Goal: Task Accomplishment & Management: Complete application form

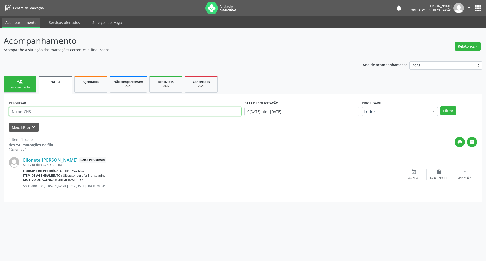
click at [49, 113] on input "text" at bounding box center [125, 111] width 233 height 9
type input "700706952133680"
click at [440, 106] on button "Filtrar" at bounding box center [448, 110] width 16 height 9
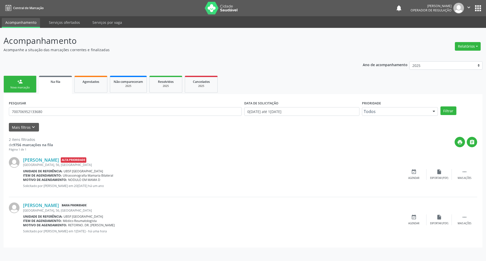
click at [69, 245] on div "PESQUISAR 700706952133680 DATA DE SOLICITAÇÃO [DATE] até [DATE] Prioridade Todo…" at bounding box center [243, 170] width 479 height 153
click at [76, 115] on input "700706952133680" at bounding box center [125, 111] width 233 height 9
click at [18, 132] on div "2 itens filtrados de 9756 marcações na fila Página 1 de 1 print  [PERSON_NAME]…" at bounding box center [243, 186] width 468 height 111
click at [17, 129] on button "Mais filtros keyboard_arrow_down" at bounding box center [24, 127] width 30 height 9
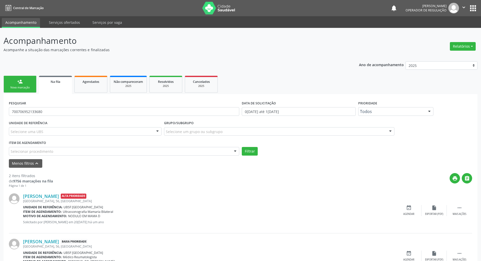
click at [52, 146] on div "Item de agendamento Selecionar procedimento 0604320140 - Abatacepte 125 Mg Inje…" at bounding box center [124, 147] width 230 height 16
click at [54, 152] on div "Selecionar procedimento" at bounding box center [124, 151] width 230 height 9
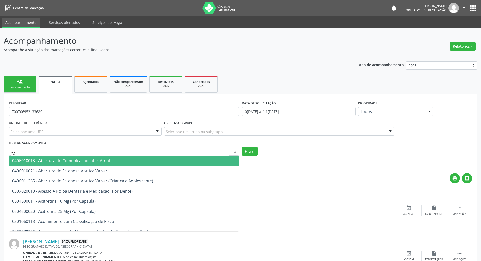
type input "C"
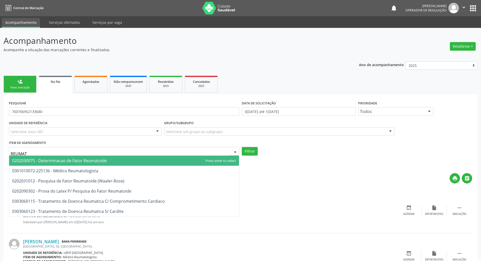
type input "REUMATO"
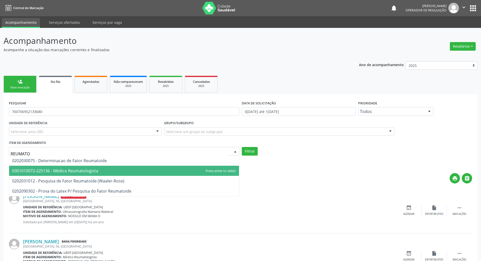
click at [90, 167] on span "0301010072-225136 - Médico Reumatologista" at bounding box center [124, 170] width 230 height 10
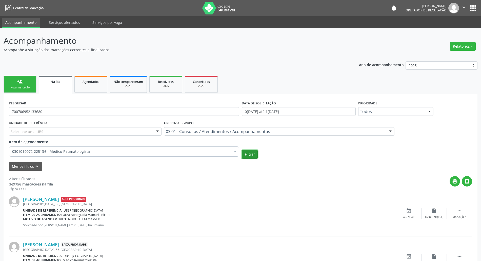
click at [250, 155] on button "Filtrar" at bounding box center [250, 154] width 16 height 9
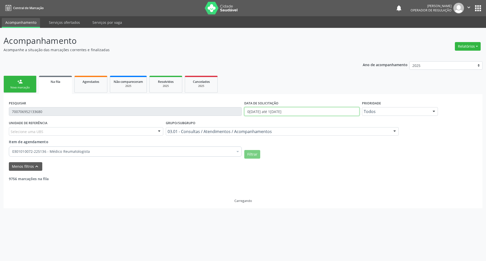
click at [279, 109] on input "0[DATE] até 1[DATE]" at bounding box center [301, 111] width 115 height 9
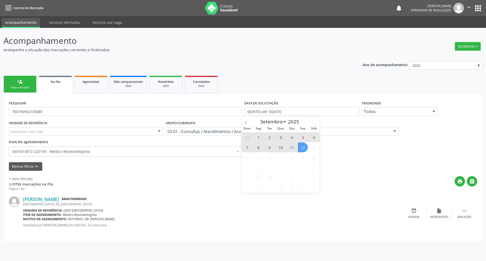
click at [303, 147] on span "12" at bounding box center [303, 147] width 10 height 10
type input "[DATE]"
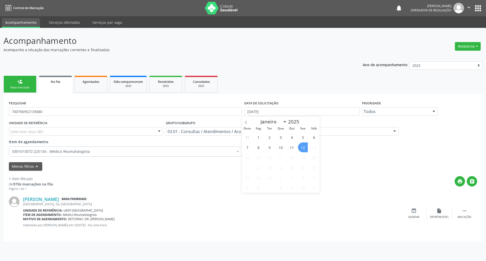
click at [303, 148] on span "12" at bounding box center [303, 147] width 10 height 10
click at [251, 154] on button "Filtrar" at bounding box center [252, 154] width 16 height 9
click at [57, 111] on input "700706952133680" at bounding box center [125, 111] width 233 height 9
click at [58, 111] on input "700706952133680" at bounding box center [125, 111] width 233 height 9
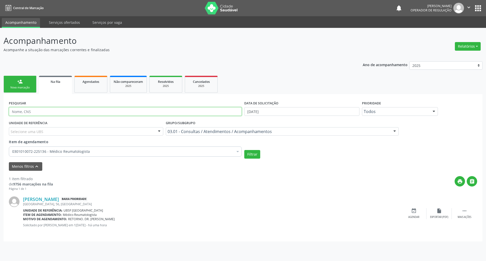
click at [244, 150] on button "Filtrar" at bounding box center [252, 154] width 16 height 9
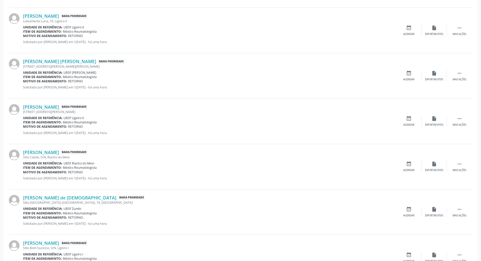
scroll to position [95, 0]
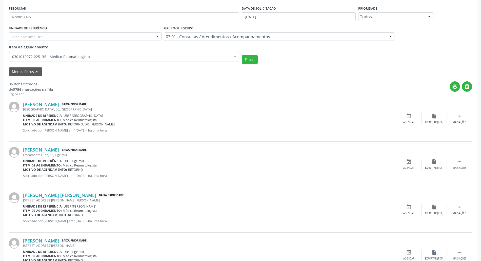
drag, startPoint x: 460, startPoint y: 118, endPoint x: 435, endPoint y: 126, distance: 26.1
click at [460, 118] on icon "" at bounding box center [459, 116] width 6 height 6
click at [430, 122] on div "Editar" at bounding box center [434, 122] width 8 height 4
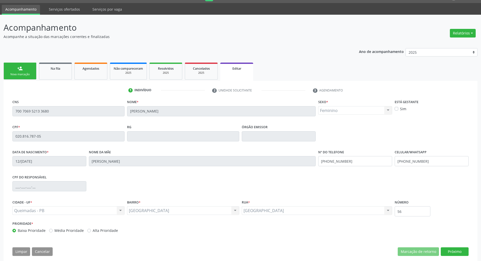
scroll to position [20, 0]
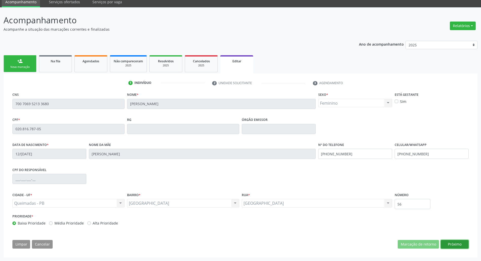
click at [461, 245] on button "Próximo" at bounding box center [455, 244] width 28 height 9
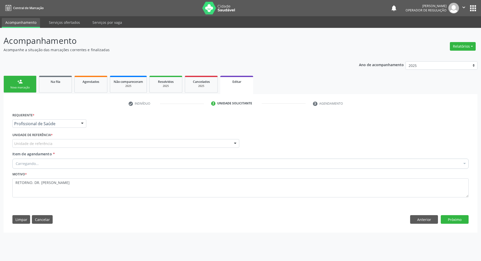
scroll to position [0, 0]
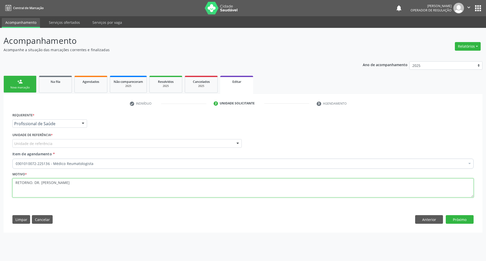
click at [81, 186] on textarea "RETORNO. DR. [PERSON_NAME]" at bounding box center [242, 187] width 461 height 19
drag, startPoint x: 40, startPoint y: 183, endPoint x: 31, endPoint y: 183, distance: 8.3
click at [31, 183] on textarea "RETORNO. DR. FELIPE 08/2025" at bounding box center [242, 187] width 461 height 19
click at [64, 184] on textarea "RETORNO FELIPE 08/2025" at bounding box center [242, 187] width 461 height 19
click at [34, 181] on textarea "RETORNO FELIPE 08/2025" at bounding box center [242, 187] width 461 height 19
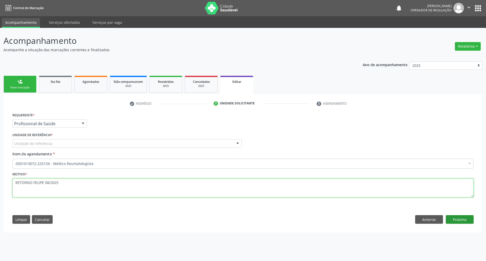
type textarea "RETORNO FELIPE 08/2025"
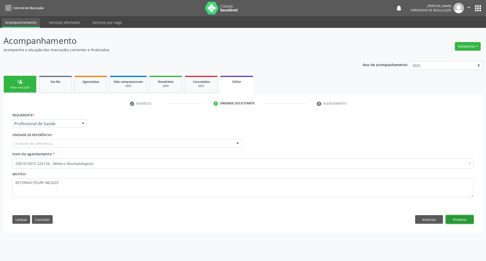
click at [461, 223] on button "Próximo" at bounding box center [460, 219] width 28 height 9
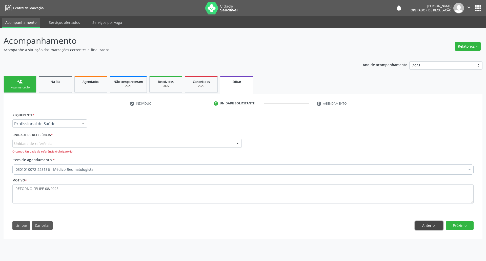
click at [429, 225] on button "Anterior" at bounding box center [429, 225] width 28 height 9
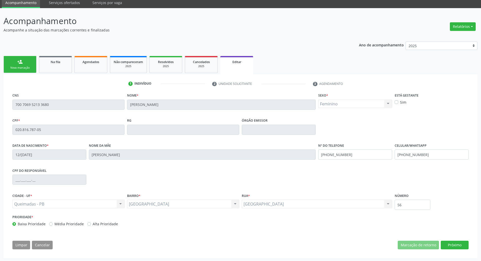
scroll to position [20, 0]
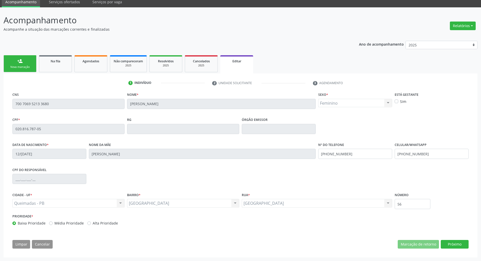
click at [456, 239] on div "CNS 700 7069 5213 3680 Nome * [PERSON_NAME] * Feminino Masculino Feminino Nenhu…" at bounding box center [240, 171] width 463 height 161
drag, startPoint x: 457, startPoint y: 244, endPoint x: 365, endPoint y: 224, distance: 94.7
click at [457, 244] on button "Próximo" at bounding box center [455, 244] width 28 height 9
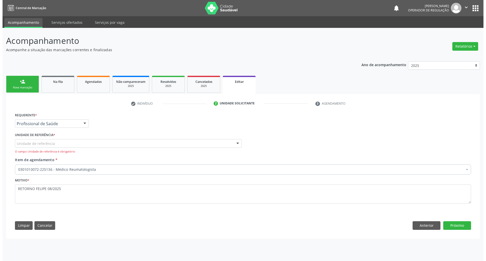
scroll to position [0, 0]
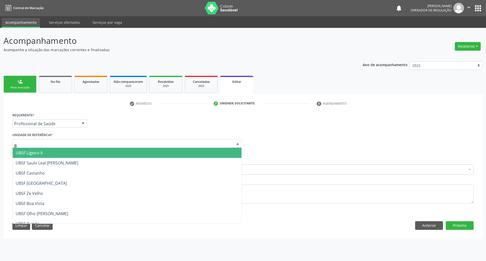
type input "BA"
click at [47, 152] on span "UBSF [GEOGRAPHIC_DATA]" at bounding box center [41, 153] width 51 height 6
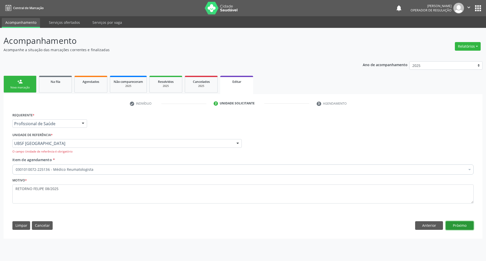
click at [464, 224] on button "Próximo" at bounding box center [460, 225] width 28 height 9
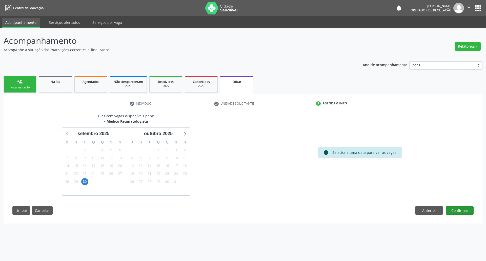
click at [466, 215] on div "Dias com vagas disponíveis para: - Médico Reumatologista s[DATE] D S T Q Q S S …" at bounding box center [243, 165] width 468 height 105
click at [466, 213] on button "Confirmar" at bounding box center [460, 210] width 28 height 9
click at [104, 160] on span "11" at bounding box center [102, 157] width 7 height 7
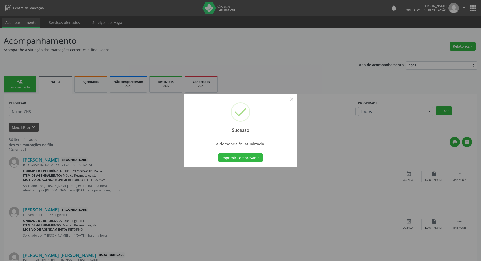
click at [101, 162] on div "Sucesso × A demanda foi atualizada. Imprimir comprovante Cancel" at bounding box center [240, 130] width 481 height 261
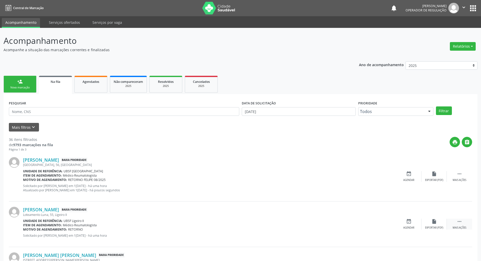
click at [458, 225] on div " Mais ações" at bounding box center [459, 223] width 25 height 11
click at [432, 222] on icon "edit" at bounding box center [434, 221] width 6 height 6
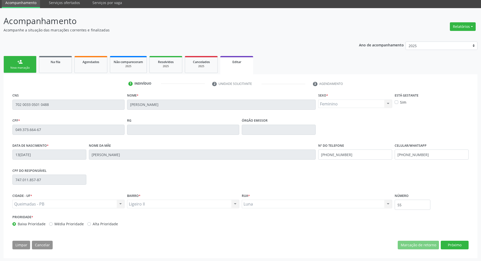
scroll to position [20, 0]
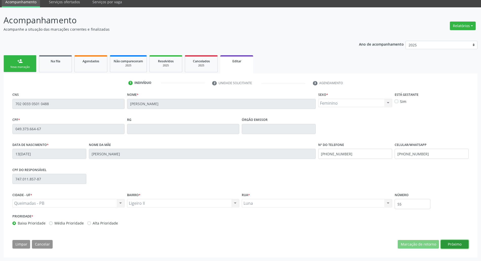
click at [458, 243] on button "Próximo" at bounding box center [455, 244] width 28 height 9
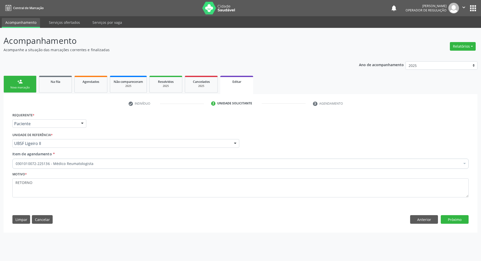
scroll to position [0, 0]
click at [71, 177] on div "Motivo * RETORNO" at bounding box center [242, 183] width 461 height 27
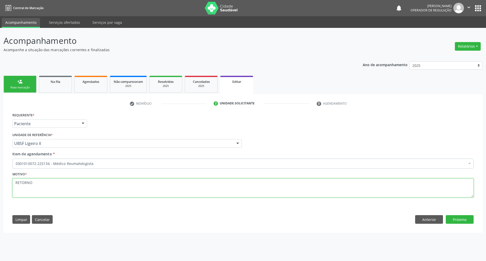
click at [73, 182] on textarea "RETORNO" at bounding box center [242, 187] width 461 height 19
paste textarea "FELIPE 08/2025"
type textarea "RETORNO FELIPE 08/2025"
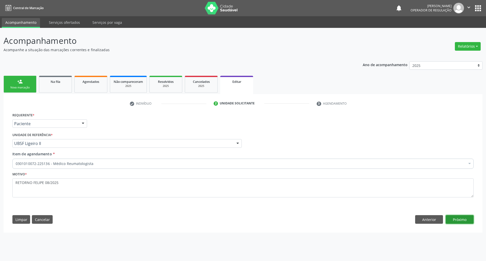
click at [458, 221] on button "Próximo" at bounding box center [460, 219] width 28 height 9
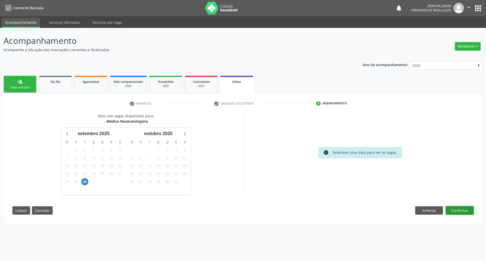
click at [462, 212] on button "Confirmar" at bounding box center [460, 210] width 28 height 9
drag, startPoint x: 163, startPoint y: 171, endPoint x: 344, endPoint y: 191, distance: 182.3
click at [165, 171] on div "23" at bounding box center [166, 174] width 7 height 8
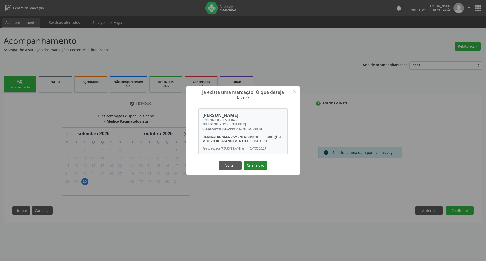
click at [266, 166] on button "Criar novo" at bounding box center [255, 165] width 23 height 9
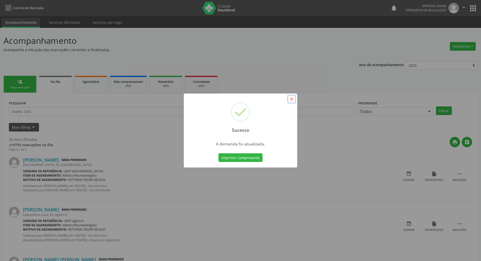
click at [294, 99] on button "×" at bounding box center [291, 99] width 9 height 9
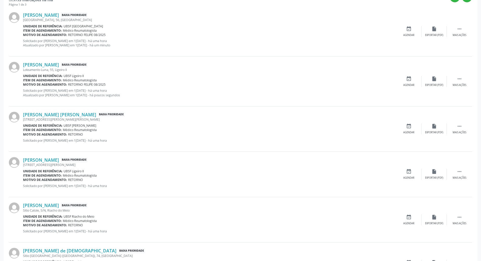
scroll to position [135, 0]
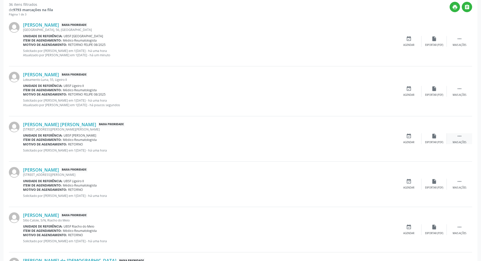
click at [453, 137] on div " Mais ações" at bounding box center [459, 138] width 25 height 11
click at [431, 134] on icon "edit" at bounding box center [434, 136] width 6 height 6
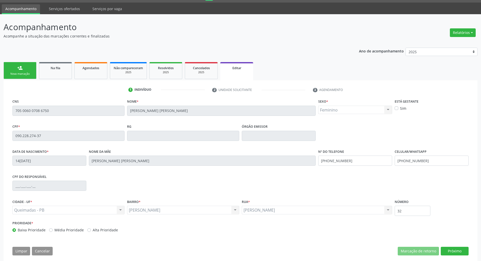
scroll to position [20, 0]
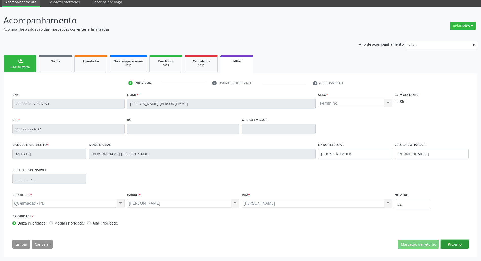
click at [450, 242] on button "Próximo" at bounding box center [455, 244] width 28 height 9
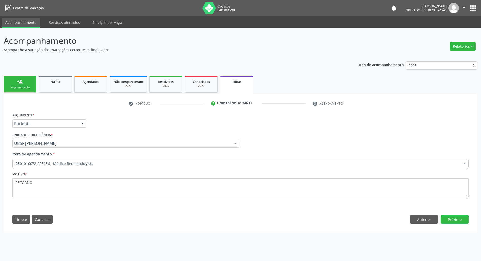
scroll to position [0, 0]
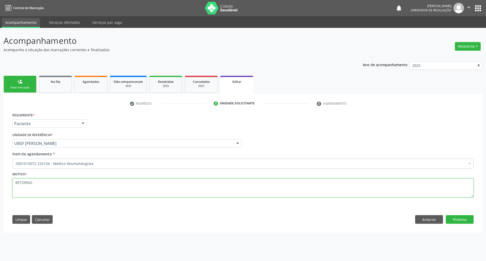
click at [130, 188] on textarea "RETORNO" at bounding box center [242, 187] width 461 height 19
paste textarea "FELIPE 08/2025"
type textarea "RETORNO FELIPE 08/2025"
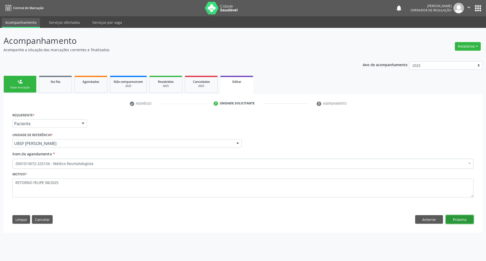
click at [462, 217] on button "Próximo" at bounding box center [460, 219] width 28 height 9
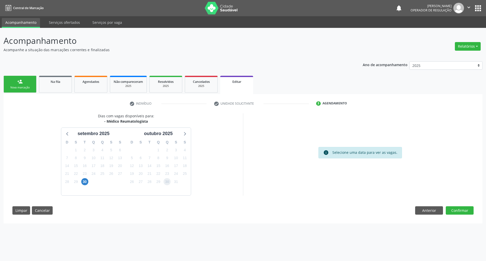
click at [165, 182] on span "30" at bounding box center [166, 181] width 7 height 7
click at [450, 209] on button "Confirmar" at bounding box center [460, 210] width 28 height 9
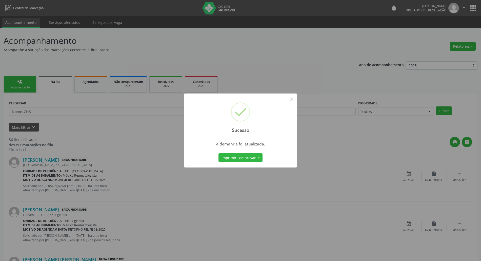
click at [296, 101] on div "Sucesso ×" at bounding box center [240, 115] width 113 height 44
drag, startPoint x: 290, startPoint y: 97, endPoint x: 287, endPoint y: 98, distance: 3.0
click at [290, 97] on button "×" at bounding box center [291, 99] width 9 height 9
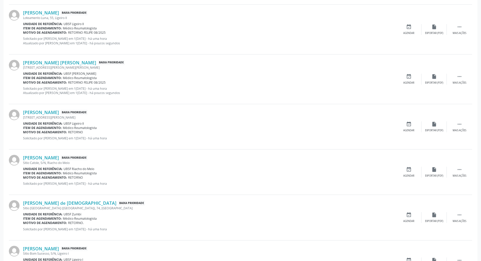
scroll to position [202, 0]
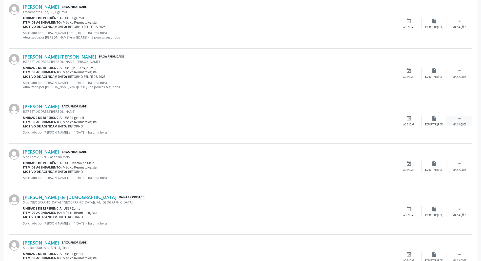
drag, startPoint x: 454, startPoint y: 119, endPoint x: 450, endPoint y: 120, distance: 3.7
click at [454, 119] on div " Mais ações" at bounding box center [459, 120] width 25 height 11
click at [448, 120] on div " Menos ações" at bounding box center [459, 120] width 25 height 11
click at [453, 120] on div " Mais ações" at bounding box center [459, 120] width 25 height 11
click at [433, 121] on div "edit Editar" at bounding box center [433, 120] width 25 height 11
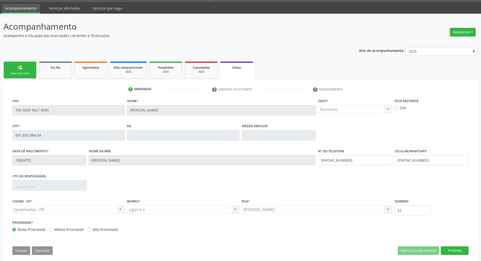
scroll to position [20, 0]
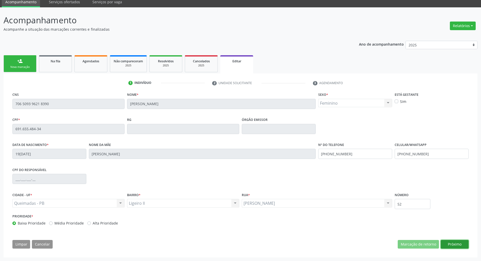
click at [463, 244] on button "Próximo" at bounding box center [455, 244] width 28 height 9
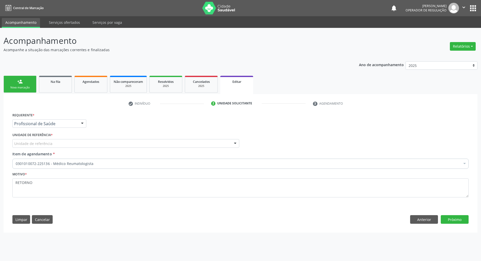
scroll to position [0, 0]
click at [142, 143] on div "Unidade de referência" at bounding box center [126, 143] width 229 height 9
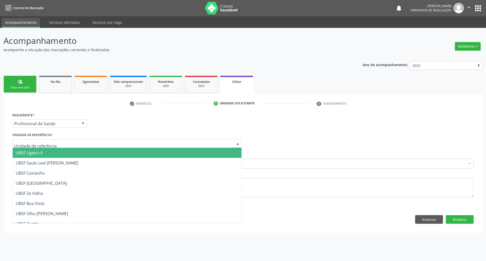
click at [136, 155] on span "UBSF Ligeiro II" at bounding box center [127, 153] width 229 height 10
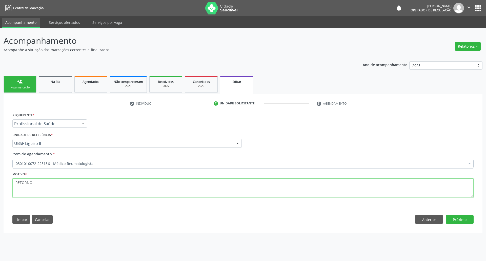
click at [120, 193] on textarea "RETORNO" at bounding box center [242, 187] width 461 height 19
paste textarea "FELIPE 08/2025"
type textarea "RETORNO FELIPE 08/2025"
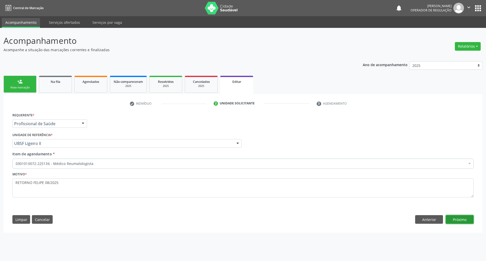
click at [463, 220] on button "Próximo" at bounding box center [460, 219] width 28 height 9
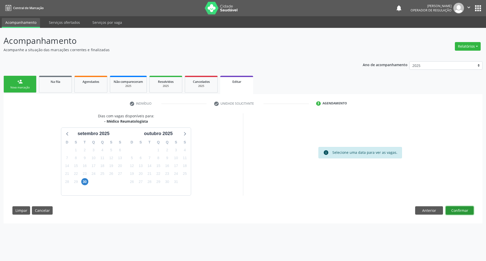
click at [468, 211] on button "Confirmar" at bounding box center [460, 210] width 28 height 9
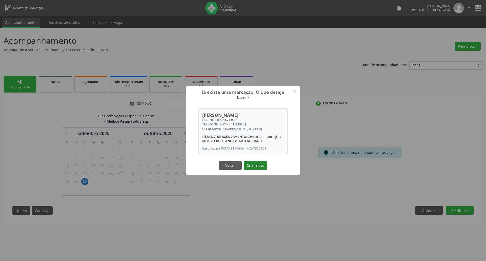
click at [257, 170] on button "Criar novo" at bounding box center [255, 165] width 23 height 9
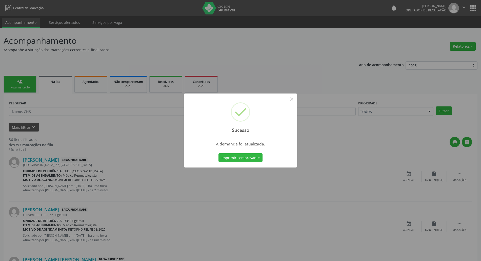
drag, startPoint x: 108, startPoint y: 157, endPoint x: 112, endPoint y: 154, distance: 5.5
click at [108, 156] on div "Sucesso × A demanda foi atualizada. Imprimir comprovante Cancel" at bounding box center [240, 130] width 481 height 261
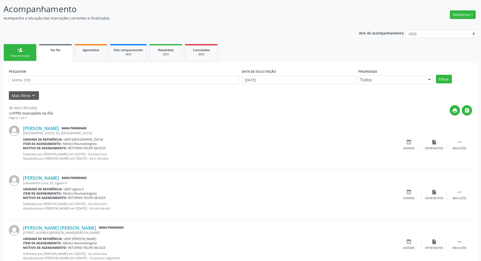
scroll to position [169, 0]
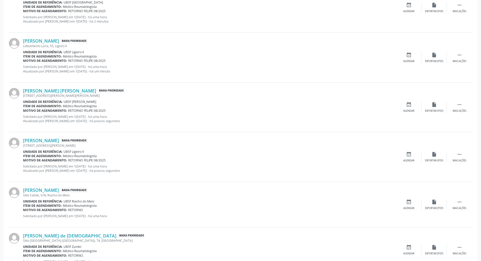
drag, startPoint x: 102, startPoint y: 109, endPoint x: 67, endPoint y: 110, distance: 34.4
click at [67, 110] on div "Motivo de agendamento: RETORNO FELIPE 08/2025" at bounding box center [209, 110] width 373 height 4
copy span "RETORNO FELIPE 08/2025"
click at [458, 200] on icon "" at bounding box center [459, 202] width 6 height 6
click at [438, 204] on div "edit Editar" at bounding box center [433, 204] width 25 height 11
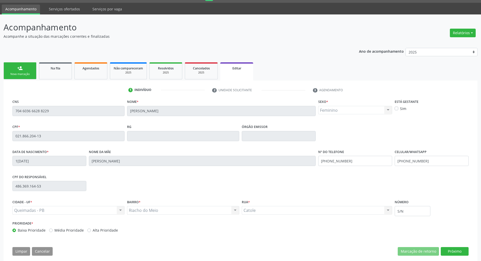
scroll to position [20, 0]
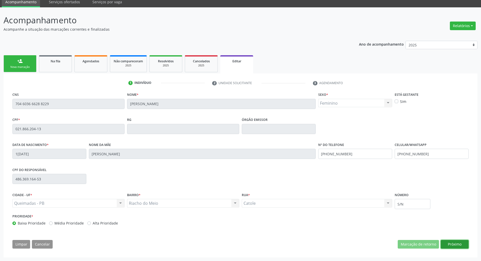
click at [467, 243] on button "Próximo" at bounding box center [455, 244] width 28 height 9
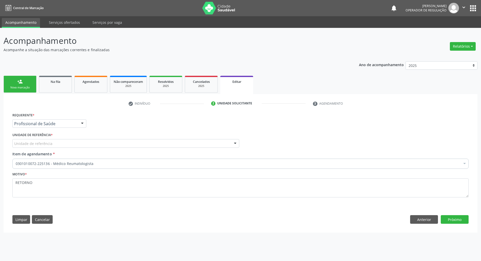
scroll to position [0, 0]
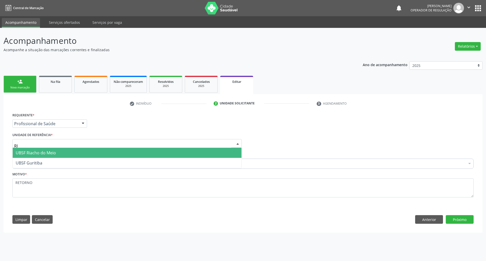
type input "RIA"
click at [46, 154] on span "UBSF Riacho do Meio" at bounding box center [36, 153] width 40 height 6
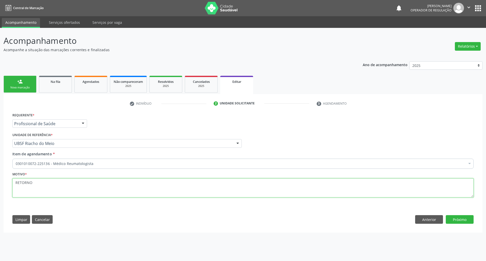
click at [41, 183] on textarea "RETORNO" at bounding box center [242, 187] width 461 height 19
paste textarea "FELIPE 08/2025"
type textarea "RETORNO FELIPE 08/2025"
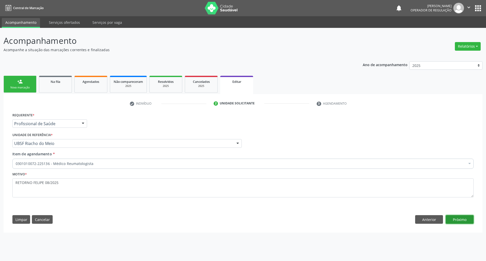
click at [465, 220] on button "Próximo" at bounding box center [460, 219] width 28 height 9
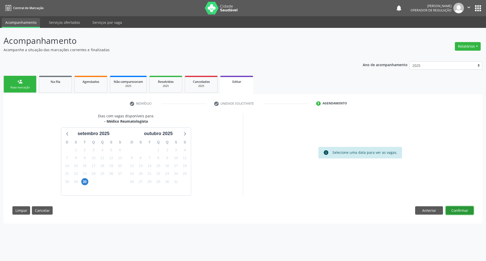
click at [452, 211] on button "Confirmar" at bounding box center [460, 210] width 28 height 9
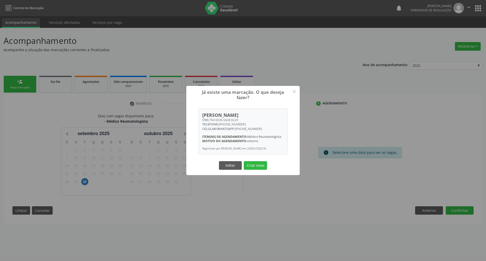
click at [244, 161] on button "Criar novo" at bounding box center [255, 165] width 23 height 9
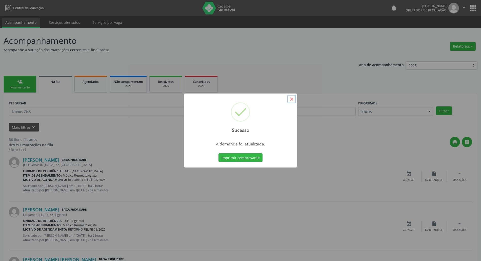
click at [291, 97] on button "×" at bounding box center [291, 99] width 9 height 9
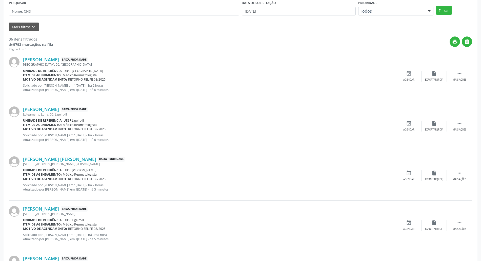
scroll to position [236, 0]
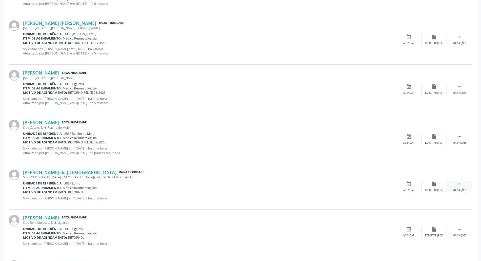
click at [465, 184] on div " Mais ações" at bounding box center [459, 186] width 25 height 11
click at [427, 186] on div "edit Editar" at bounding box center [433, 186] width 25 height 11
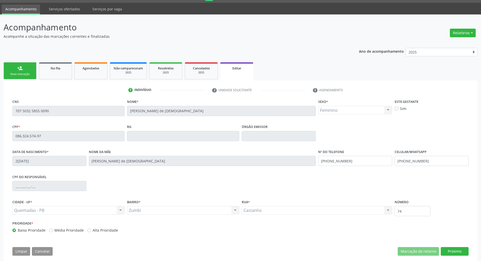
scroll to position [20, 0]
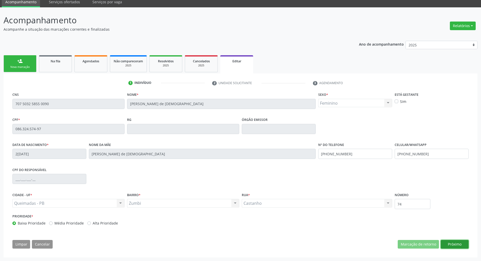
click at [457, 244] on button "Próximo" at bounding box center [455, 244] width 28 height 9
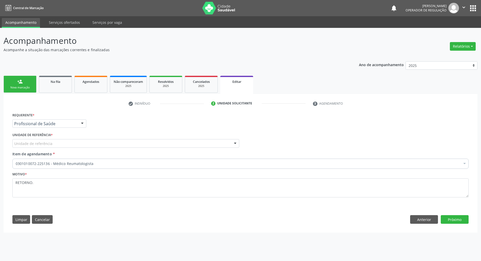
scroll to position [0, 0]
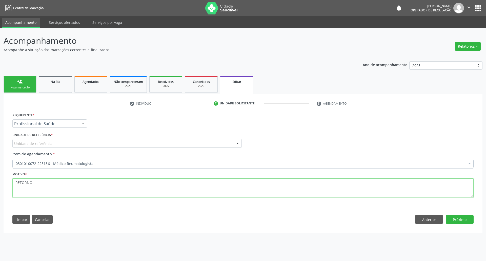
click at [349, 186] on textarea "RETORNO." at bounding box center [242, 187] width 461 height 19
paste textarea "FELIPE 08/2025"
type textarea "RETORNO FELIPE 08/2025"
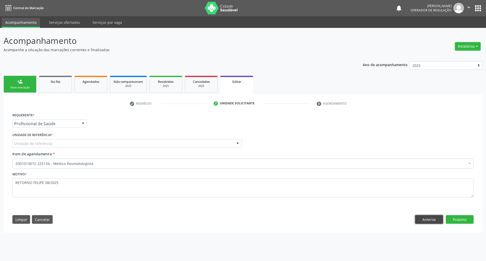
click at [440, 221] on button "Anterior" at bounding box center [429, 219] width 28 height 9
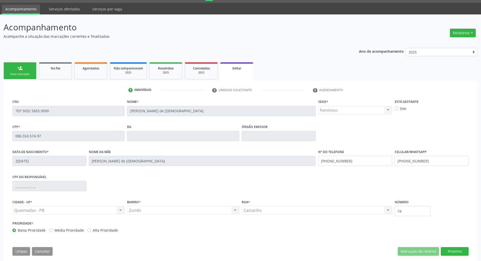
scroll to position [20, 0]
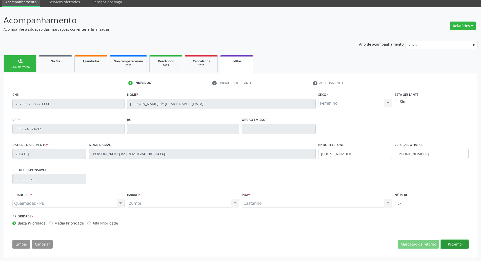
click at [457, 244] on button "Próximo" at bounding box center [455, 244] width 28 height 9
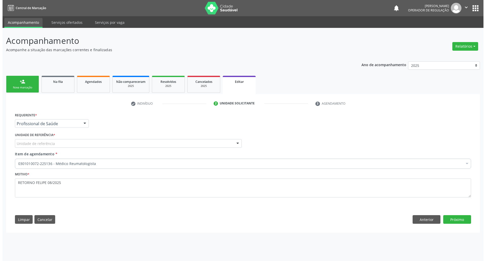
scroll to position [0, 0]
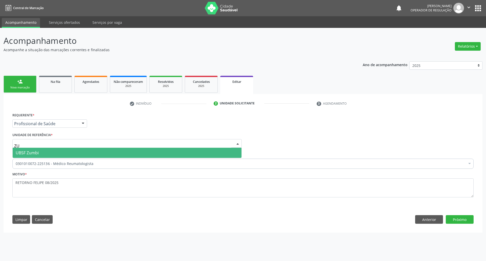
type input "ZUM"
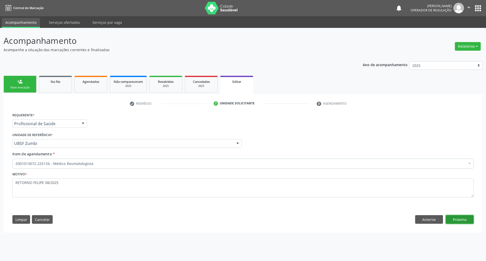
click at [467, 219] on button "Próximo" at bounding box center [460, 219] width 28 height 9
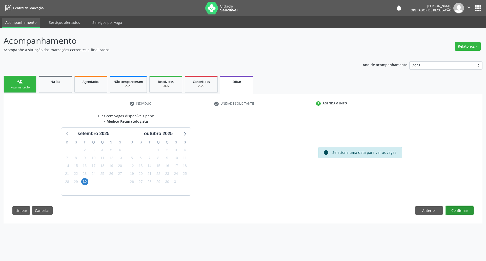
click at [459, 209] on button "Confirmar" at bounding box center [460, 210] width 28 height 9
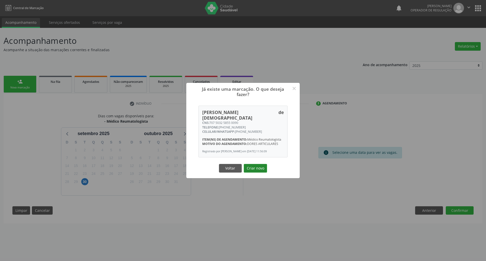
click at [258, 166] on button "Criar novo" at bounding box center [255, 168] width 23 height 9
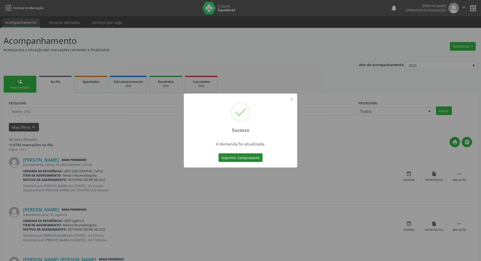
click at [227, 161] on button "Imprimir comprovante" at bounding box center [240, 157] width 44 height 9
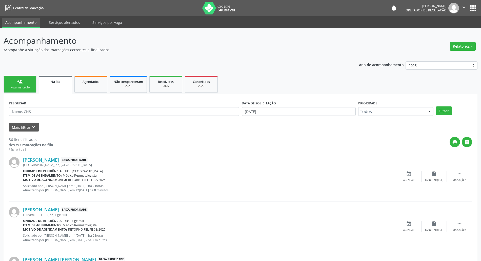
drag, startPoint x: 465, startPoint y: 136, endPoint x: 374, endPoint y: 144, distance: 90.9
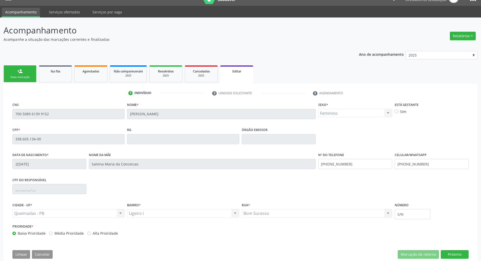
scroll to position [20, 0]
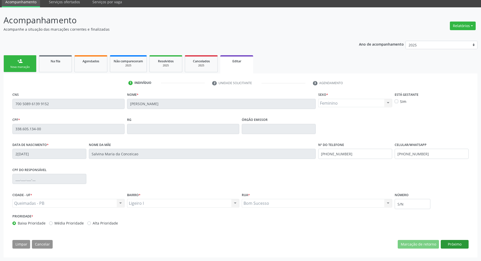
click at [450, 243] on button "Próximo" at bounding box center [455, 244] width 28 height 9
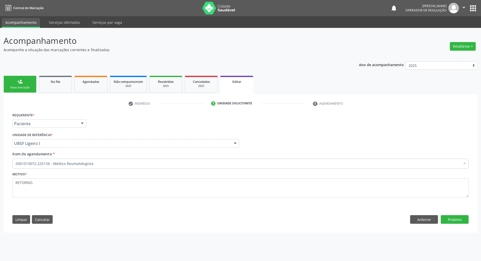
scroll to position [0, 0]
click at [50, 180] on textarea "RETORNO." at bounding box center [242, 187] width 461 height 19
type textarea "RETORNO FELIPE 08/2025"
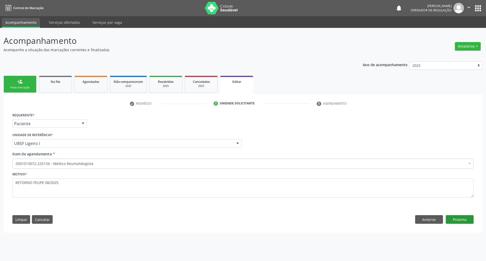
click at [470, 218] on button "Próximo" at bounding box center [460, 219] width 28 height 9
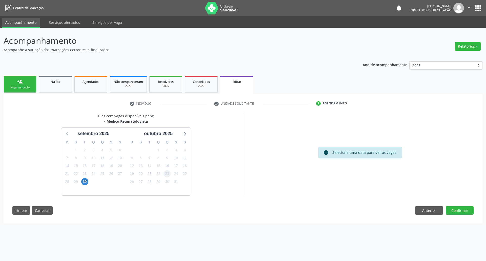
click at [164, 174] on span "23" at bounding box center [166, 173] width 7 height 7
click at [464, 212] on button "Confirmar" at bounding box center [460, 210] width 28 height 9
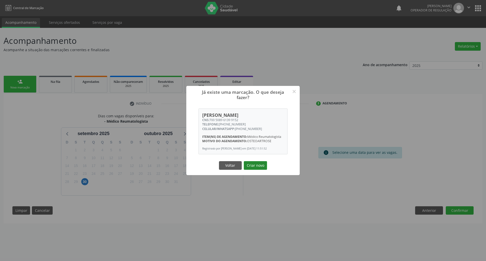
click at [262, 167] on button "Criar novo" at bounding box center [255, 165] width 23 height 9
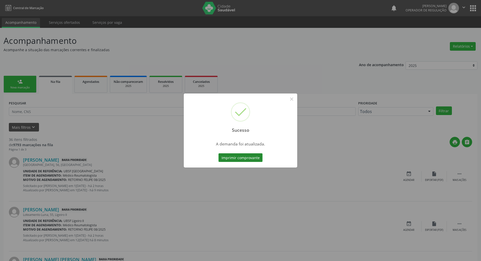
click at [233, 154] on button "Imprimir comprovante" at bounding box center [240, 157] width 44 height 9
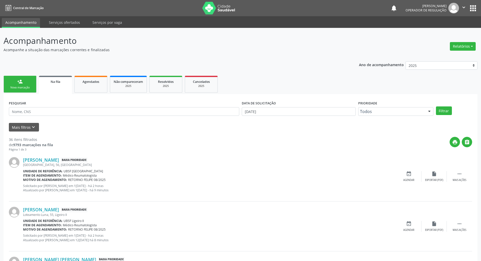
click at [58, 107] on input "text" at bounding box center [124, 111] width 230 height 9
drag, startPoint x: 48, startPoint y: 119, endPoint x: 40, endPoint y: 103, distance: 17.2
click at [48, 119] on div "PESQUISAR" at bounding box center [124, 109] width 233 height 20
drag, startPoint x: 40, startPoint y: 103, endPoint x: 42, endPoint y: 116, distance: 12.5
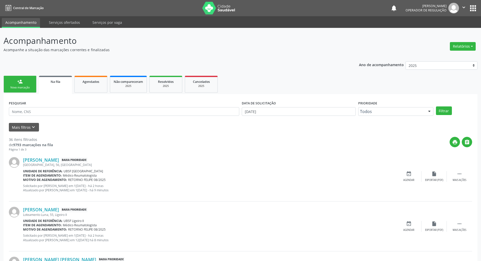
click at [40, 106] on div "PESQUISAR" at bounding box center [124, 109] width 233 height 20
click at [43, 116] on div "PESQUISAR" at bounding box center [124, 109] width 233 height 20
click at [38, 112] on input "text" at bounding box center [124, 111] width 230 height 9
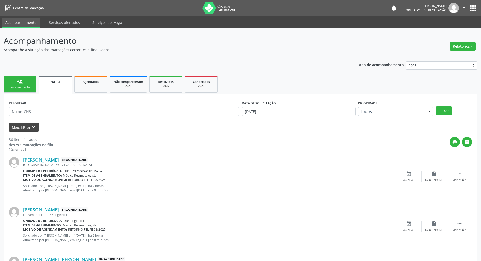
click at [25, 123] on button "Mais filtros keyboard_arrow_down" at bounding box center [24, 127] width 30 height 9
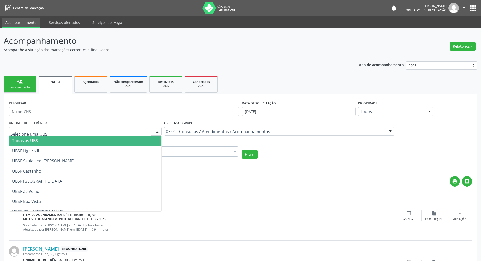
click at [53, 108] on input "text" at bounding box center [124, 111] width 230 height 9
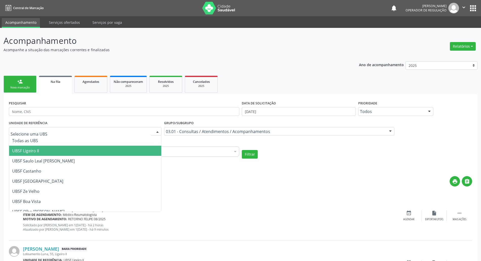
drag, startPoint x: 290, startPoint y: 200, endPoint x: 318, endPoint y: 159, distance: 48.9
click at [291, 195] on div "[PERSON_NAME] Baixa Prioridade [GEOGRAPHIC_DATA], 56, [GEOGRAPHIC_DATA] Unidade…" at bounding box center [240, 216] width 463 height 50
click at [244, 159] on form "PESQUISAR DATA DE SOLICITAÇÃO [DATE] Prioridade Todos Todos Baixa Prioridade Mé…" at bounding box center [240, 134] width 463 height 71
click at [247, 153] on button "Filtrar" at bounding box center [250, 154] width 16 height 9
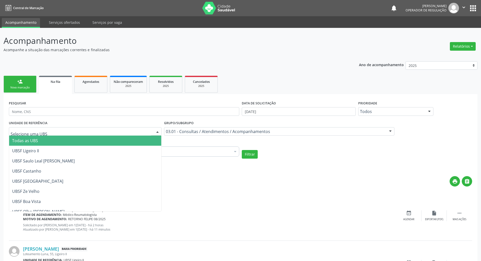
click at [129, 112] on input "text" at bounding box center [124, 111] width 230 height 9
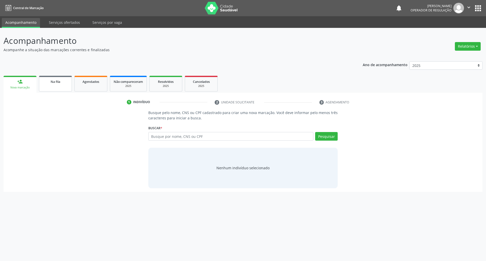
click at [54, 83] on div "Na fila" at bounding box center [55, 81] width 25 height 5
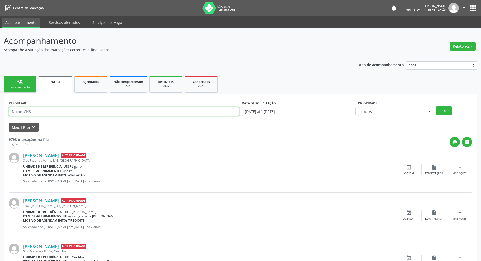
click at [72, 112] on input "text" at bounding box center [124, 111] width 230 height 9
type input "708103506513531"
click at [436, 106] on button "Filtrar" at bounding box center [444, 110] width 16 height 9
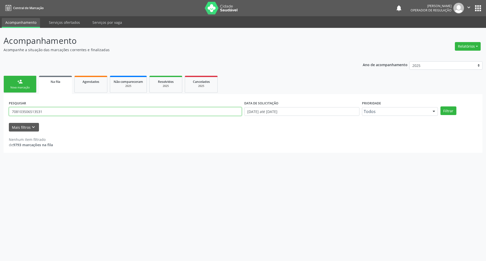
click at [88, 108] on input "708103506513531" at bounding box center [125, 111] width 233 height 9
click at [97, 81] on span "Agendados" at bounding box center [90, 81] width 17 height 4
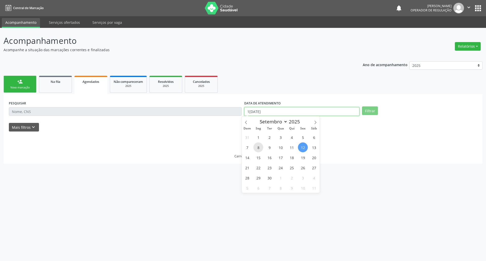
drag, startPoint x: 259, startPoint y: 115, endPoint x: 259, endPoint y: 146, distance: 31.4
click at [259, 115] on body "Central de Marcação notifications Jayane Ellen Pereira Farias Operador de regul…" at bounding box center [243, 130] width 486 height 261
drag, startPoint x: 260, startPoint y: 148, endPoint x: 159, endPoint y: 122, distance: 104.3
click at [260, 148] on span "8" at bounding box center [258, 147] width 10 height 10
type input "08/09/2025"
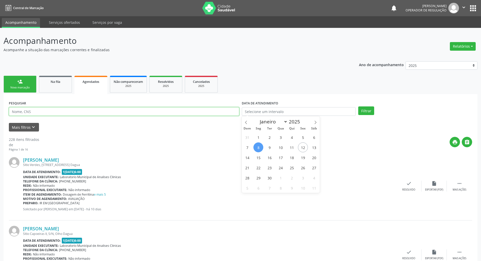
click at [151, 111] on input "text" at bounding box center [124, 111] width 230 height 9
paste input "708103506513531"
type input "708103506513531"
click at [358, 106] on button "Filtrar" at bounding box center [366, 110] width 16 height 9
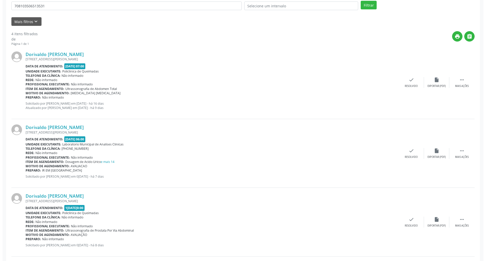
scroll to position [178, 0]
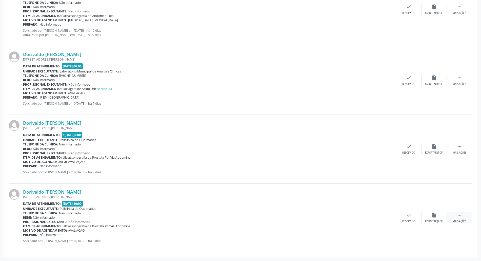
click at [468, 219] on div " Mais ações" at bounding box center [459, 217] width 25 height 11
click at [384, 214] on icon "cancel" at bounding box center [384, 215] width 6 height 6
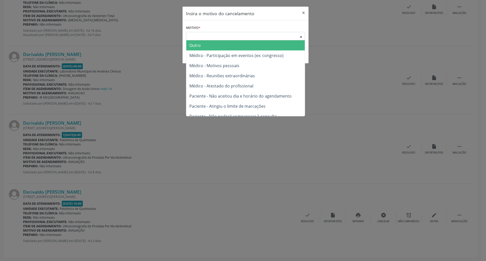
click at [268, 35] on div "Escolha o motivo" at bounding box center [245, 36] width 119 height 9
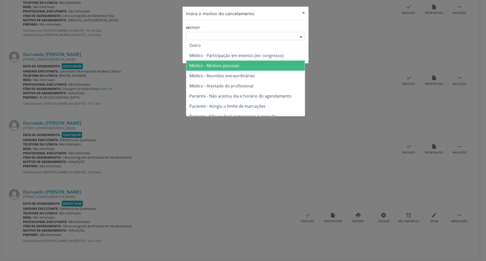
click at [258, 63] on span "Médico - Motivos pessoais" at bounding box center [245, 65] width 118 height 10
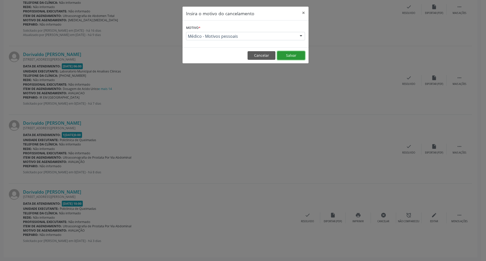
click at [290, 54] on button "Salvar" at bounding box center [291, 55] width 28 height 9
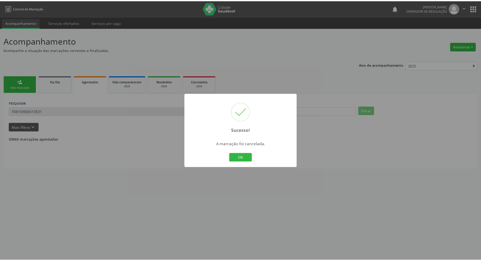
scroll to position [0, 0]
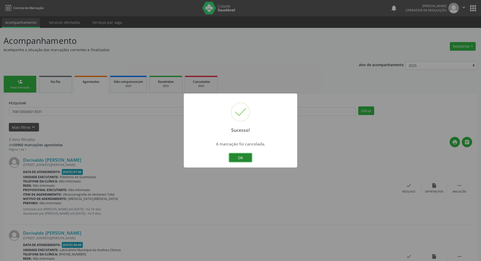
click at [234, 156] on button "OK" at bounding box center [240, 157] width 23 height 9
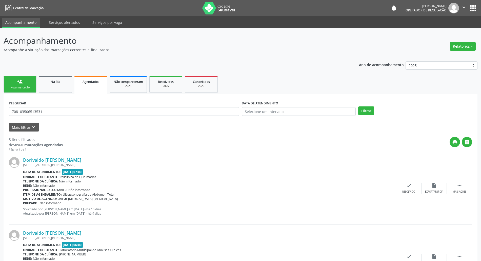
click at [17, 81] on link "person_add Nova marcação" at bounding box center [20, 84] width 33 height 17
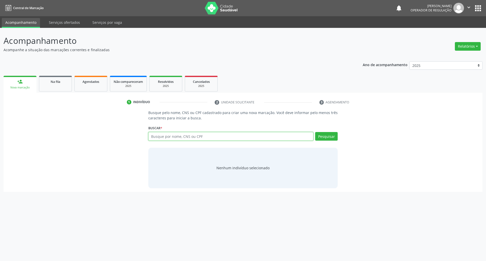
click at [219, 138] on input "text" at bounding box center [230, 136] width 165 height 9
type input "703007875430177"
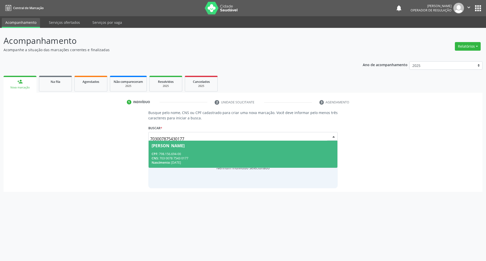
click at [302, 154] on div "CPF: 798.156.694-00" at bounding box center [243, 154] width 183 height 4
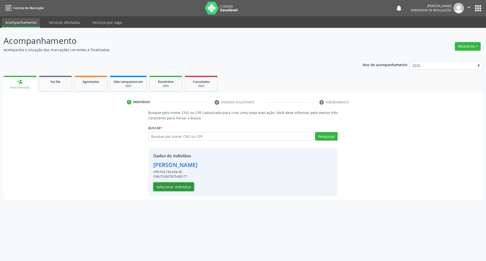
click at [182, 190] on button "Selecionar indivíduo" at bounding box center [173, 186] width 40 height 9
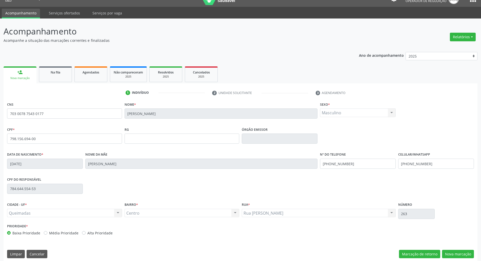
scroll to position [14, 0]
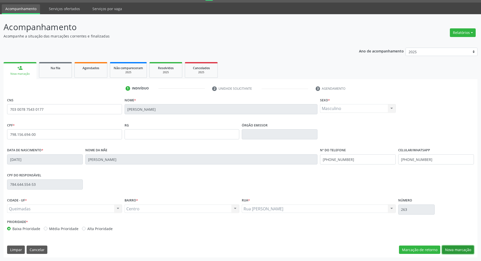
click at [453, 247] on button "Nova marcação" at bounding box center [458, 249] width 32 height 9
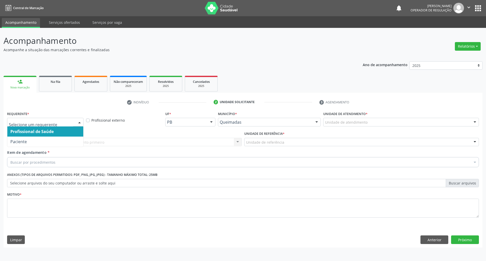
drag, startPoint x: 24, startPoint y: 118, endPoint x: 24, endPoint y: 140, distance: 21.3
click at [24, 119] on div at bounding box center [45, 122] width 76 height 9
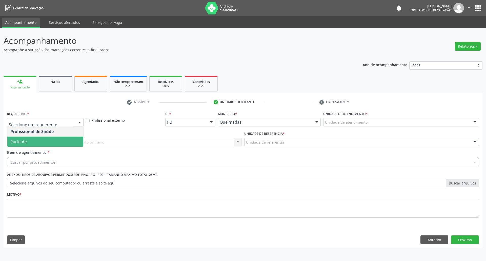
click at [25, 143] on span "Paciente" at bounding box center [18, 142] width 16 height 6
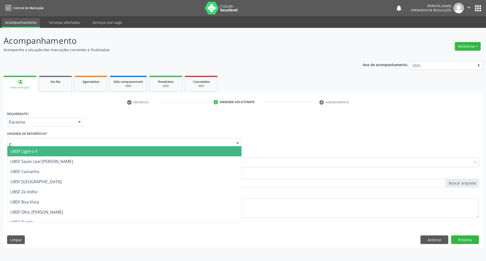
type input "CE"
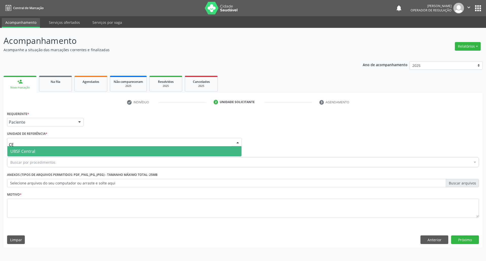
click at [33, 151] on span "UBSF Central" at bounding box center [22, 151] width 25 height 6
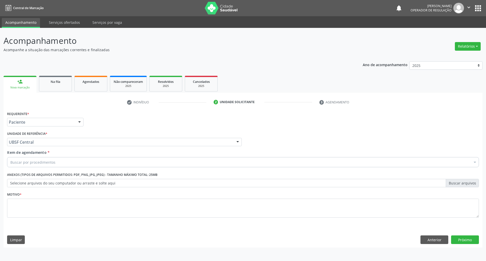
click at [34, 158] on div "Buscar por procedimentos" at bounding box center [243, 162] width 472 height 10
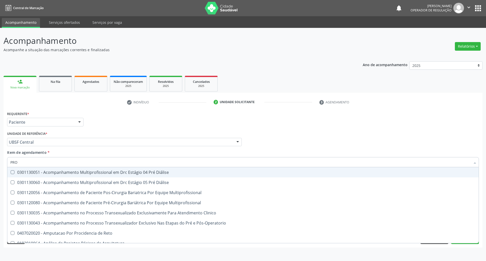
type input "PROS"
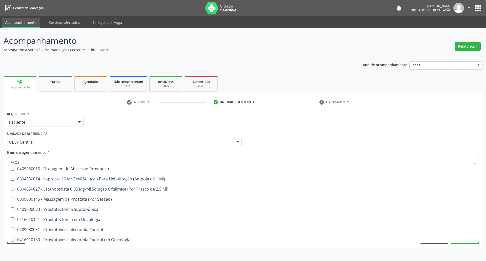
scroll to position [86, 0]
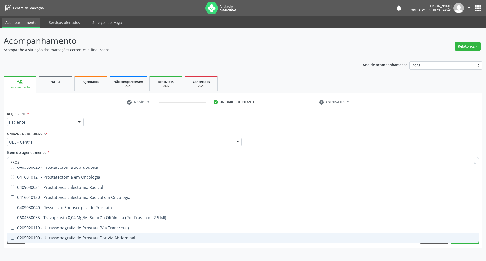
click at [106, 237] on div "0205020100 - Ultrassonografia de Prostata Por Via Abdominal" at bounding box center [242, 238] width 465 height 4
checkbox Abdominal "true"
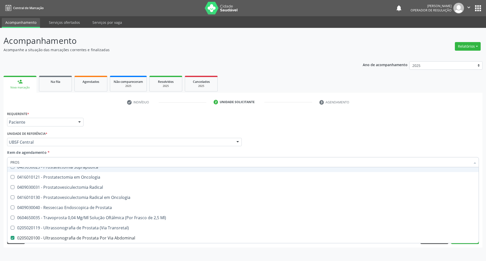
drag, startPoint x: 192, startPoint y: 124, endPoint x: 143, endPoint y: 203, distance: 92.4
click at [191, 125] on div "Requerente * Paciente Profissional de Saúde Paciente Nenhum resultado encontrad…" at bounding box center [243, 120] width 474 height 20
checkbox Prostata "true"
checkbox Abdominal "false"
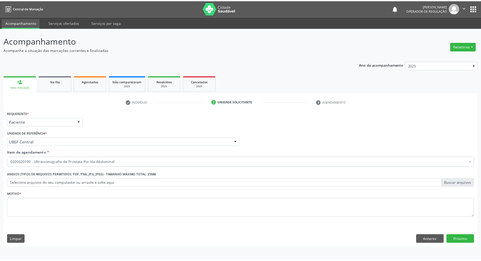
scroll to position [0, 0]
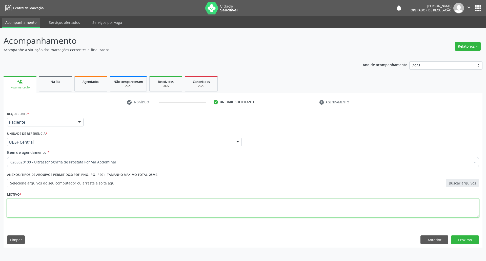
click at [125, 199] on textarea at bounding box center [243, 207] width 472 height 19
type textarea "AVALIAÇÃO"
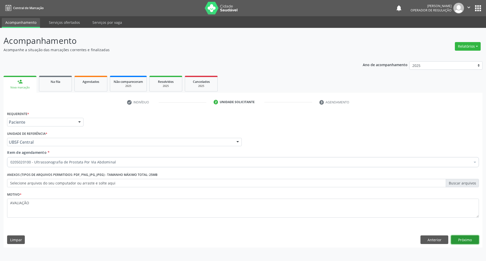
click button "Próximo" at bounding box center [465, 239] width 28 height 9
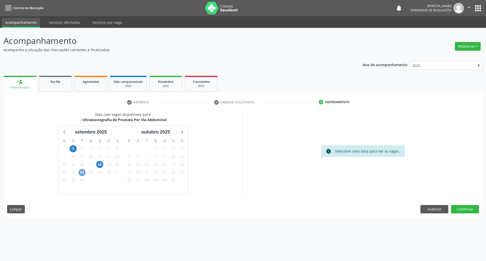
click at [82, 171] on span "23" at bounding box center [81, 172] width 7 height 7
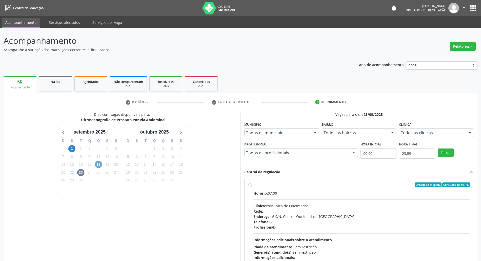
click at [97, 161] on span "18" at bounding box center [98, 164] width 7 height 7
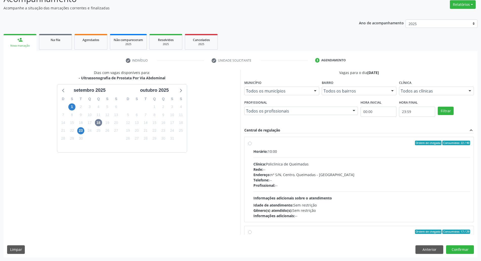
click at [352, 185] on div "Profissional: --" at bounding box center [361, 184] width 217 height 5
click at [251, 145] on input "Ordem de chegada Consumidos: 22 / 40 Horário: 10:00 Clínica: Policlinica de Que…" at bounding box center [250, 142] width 4 height 5
click at [459, 250] on button "Confirmar" at bounding box center [460, 249] width 28 height 9
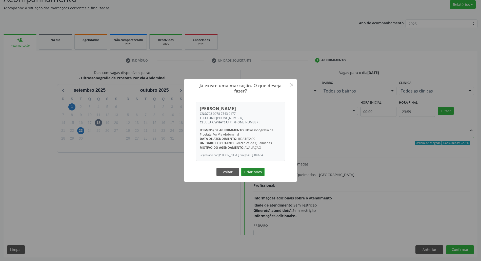
click at [255, 174] on button "Criar novo" at bounding box center [252, 171] width 23 height 9
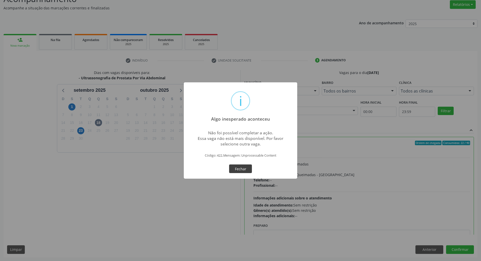
click at [245, 169] on button "Fechar" at bounding box center [240, 168] width 23 height 9
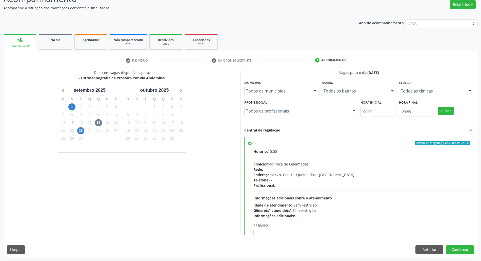
click at [256, 165] on span "Clínica:" at bounding box center [259, 163] width 12 height 5
click at [251, 145] on input "Ordem de chegada Consumidos: 22 / 40 Horário: 10:00 Clínica: Policlinica de Que…" at bounding box center [250, 142] width 4 height 5
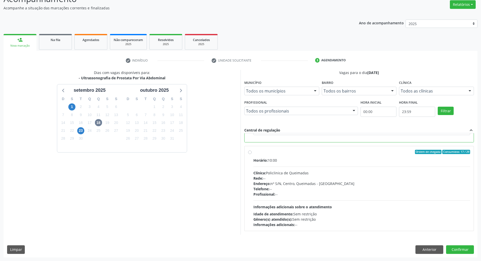
click at [259, 177] on span "Rede:" at bounding box center [258, 178] width 10 height 5
click at [251, 154] on input "Ordem de chegada Consumidos: 17 / 29 Horário: 10:00 Clínica: Policlinica de Que…" at bounding box center [250, 152] width 4 height 5
radio input "false"
radio input "true"
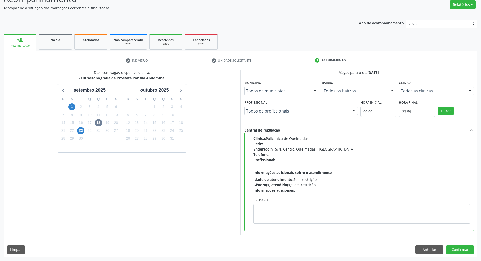
scroll to position [48, 0]
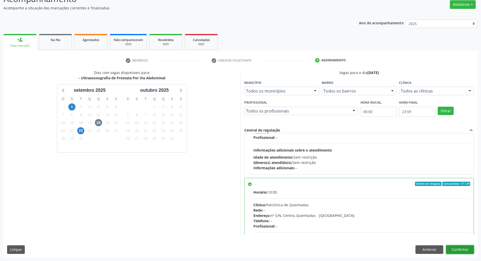
click at [469, 249] on button "Confirmar" at bounding box center [460, 249] width 28 height 9
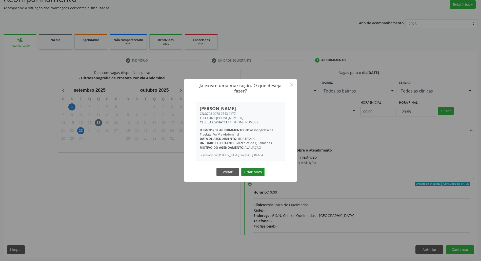
click at [261, 172] on button "Criar novo" at bounding box center [252, 171] width 23 height 9
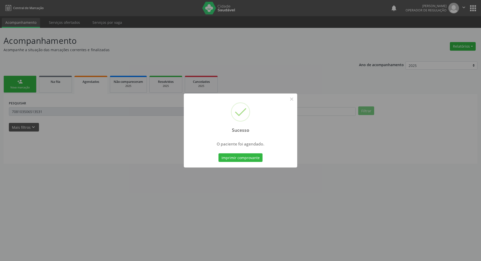
scroll to position [0, 0]
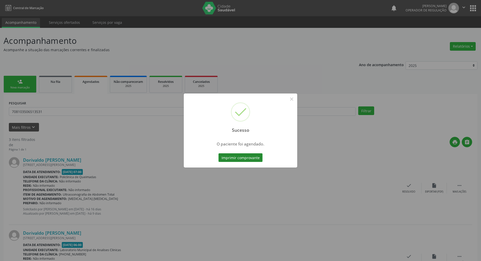
click at [239, 156] on button "Imprimir comprovante" at bounding box center [240, 157] width 44 height 9
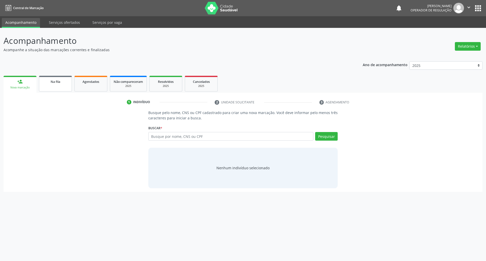
click at [57, 87] on link "Na fila" at bounding box center [55, 84] width 33 height 16
